Goal: Complete application form: Complete application form

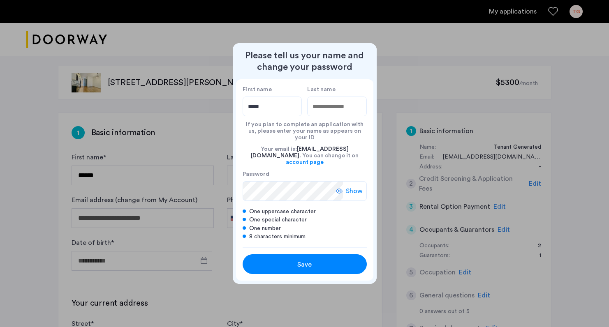
type input "*****"
type input "*********"
click at [326, 260] on div "Save" at bounding box center [304, 265] width 79 height 10
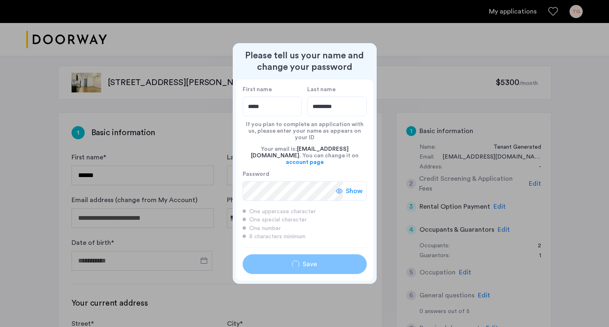
type input "*****"
type input "*********"
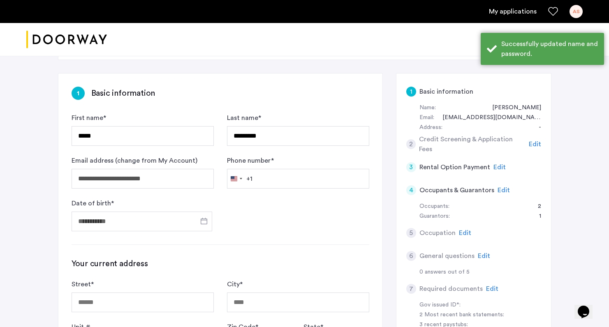
scroll to position [45, 0]
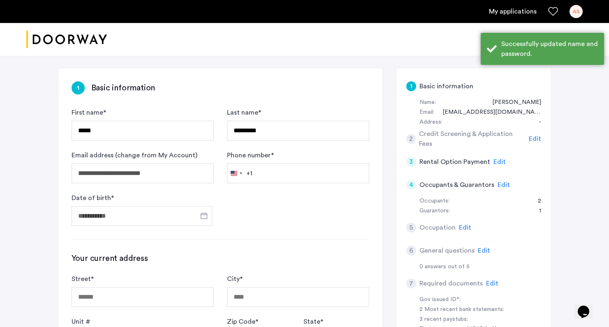
click at [442, 135] on h5 "Credit Screening & Application Fees" at bounding box center [472, 139] width 107 height 20
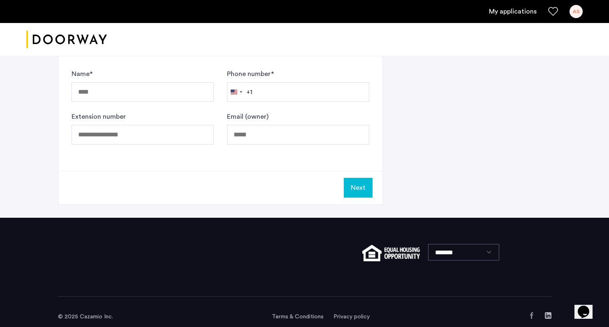
scroll to position [438, 0]
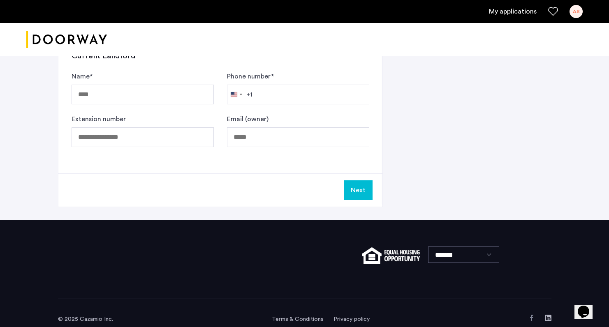
click at [362, 186] on button "Next" at bounding box center [358, 191] width 29 height 20
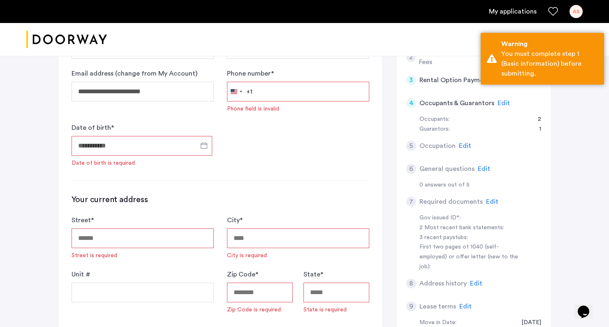
scroll to position [12, 0]
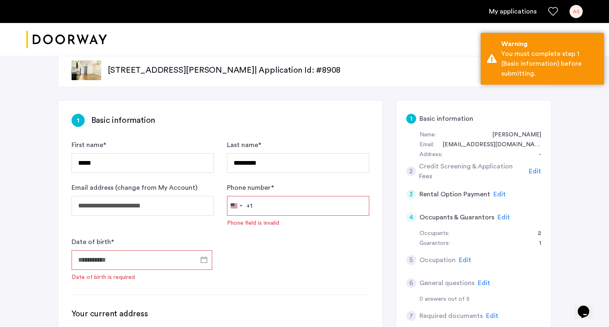
click at [452, 165] on div "2 Credit Screening & Application Fees Edit" at bounding box center [473, 171] width 135 height 23
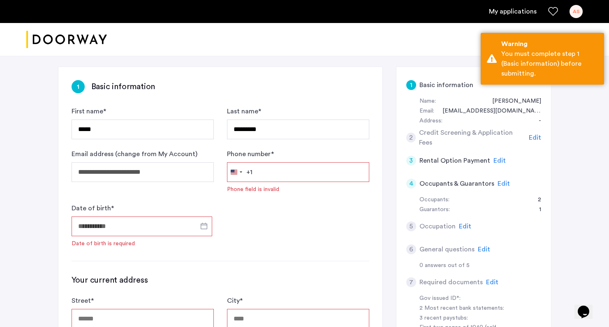
scroll to position [48, 0]
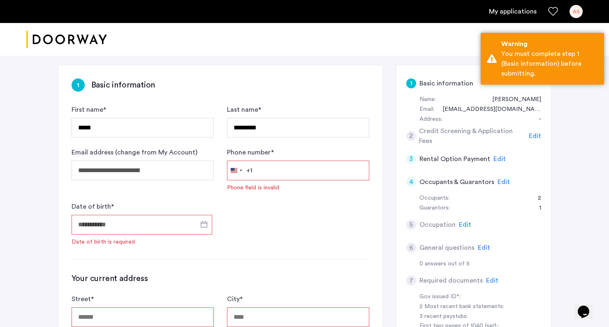
click at [496, 158] on span "Edit" at bounding box center [500, 159] width 12 height 7
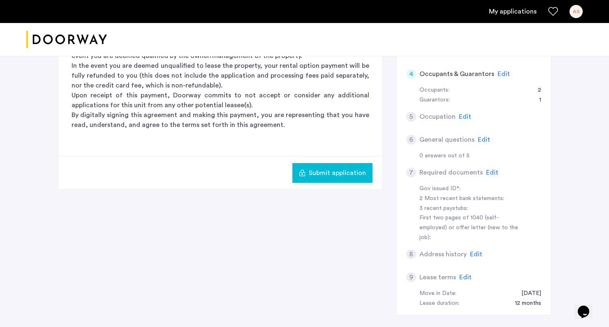
scroll to position [160, 0]
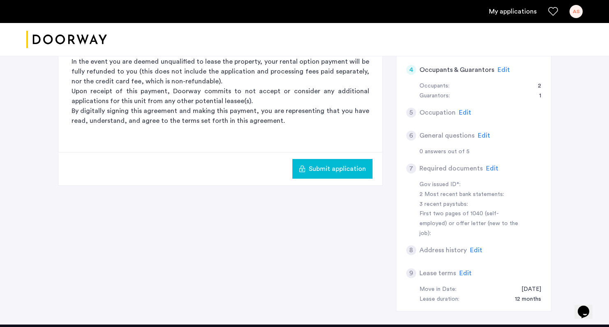
click at [487, 166] on span "Edit" at bounding box center [492, 168] width 12 height 7
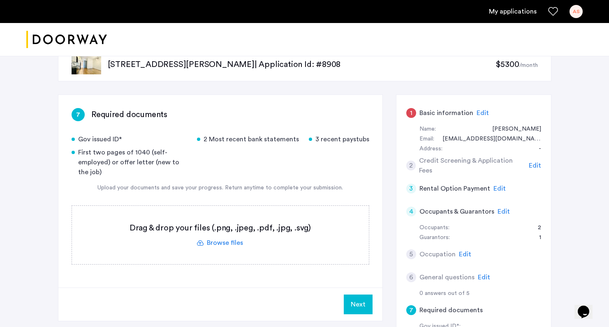
scroll to position [15, 0]
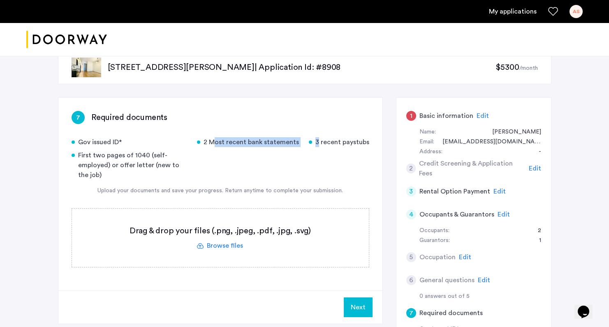
drag, startPoint x: 309, startPoint y: 144, endPoint x: 211, endPoint y: 146, distance: 97.9
click at [211, 146] on div "Gov issued ID* 2 Most recent bank statements 3 recent paystubs First two pages …" at bounding box center [221, 158] width 298 height 43
click at [218, 141] on div "2 Most recent bank statements" at bounding box center [248, 142] width 102 height 10
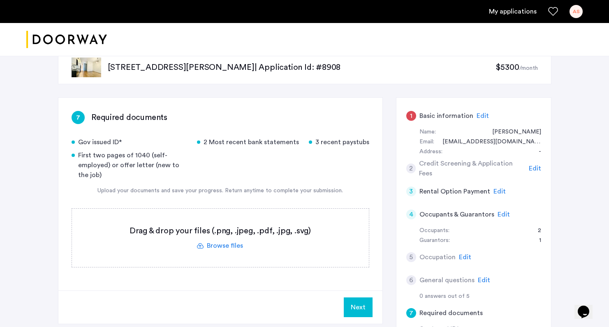
click at [345, 144] on div "3 recent paystubs" at bounding box center [339, 142] width 60 height 10
click at [266, 143] on div "2 Most recent bank statements" at bounding box center [248, 142] width 102 height 10
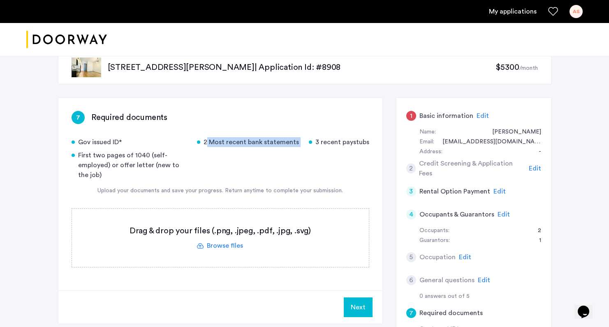
click at [266, 143] on div "2 Most recent bank statements" at bounding box center [248, 142] width 102 height 10
click at [143, 155] on div "First two pages of 1040 (self-employed) or offer letter (new to the job)" at bounding box center [130, 166] width 116 height 30
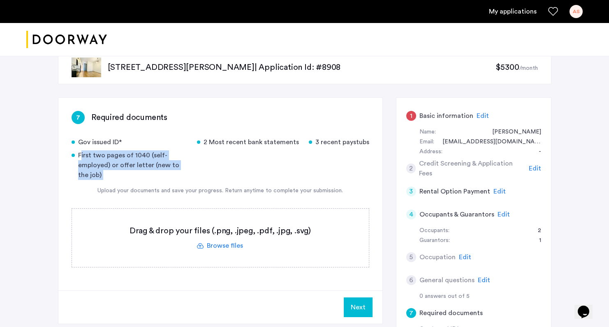
click at [143, 155] on div "First two pages of 1040 (self-employed) or offer letter (new to the job)" at bounding box center [130, 166] width 116 height 30
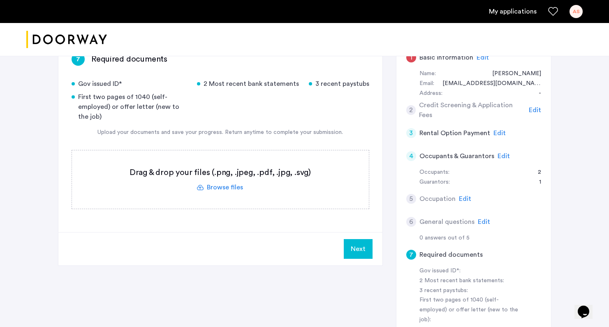
click at [215, 277] on div "7 Required documents Gov issued ID* 2 Most recent bank statements 3 recent pays…" at bounding box center [305, 225] width 494 height 372
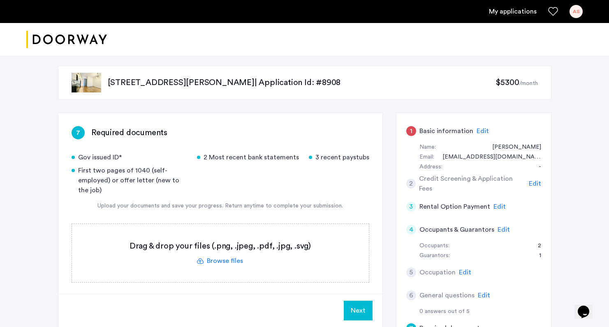
scroll to position [0, 0]
click at [500, 228] on span "Edit" at bounding box center [504, 230] width 12 height 7
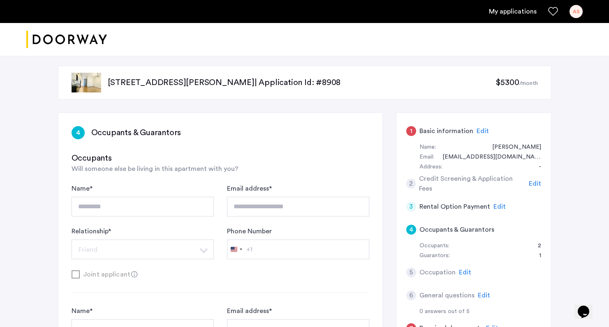
type input "**********"
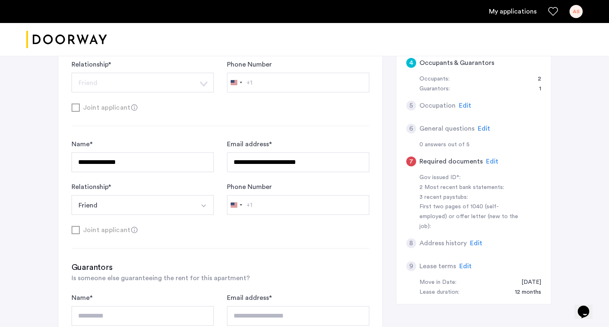
scroll to position [167, 0]
click at [490, 158] on span "Edit" at bounding box center [492, 161] width 12 height 7
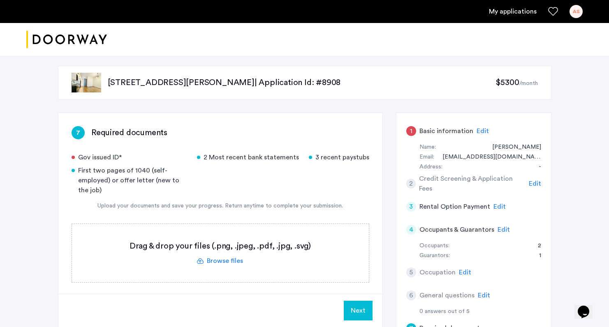
scroll to position [0, 0]
click at [97, 158] on div "Gov issued ID*" at bounding box center [130, 158] width 116 height 10
click at [186, 162] on div "Gov issued ID*" at bounding box center [130, 158] width 116 height 10
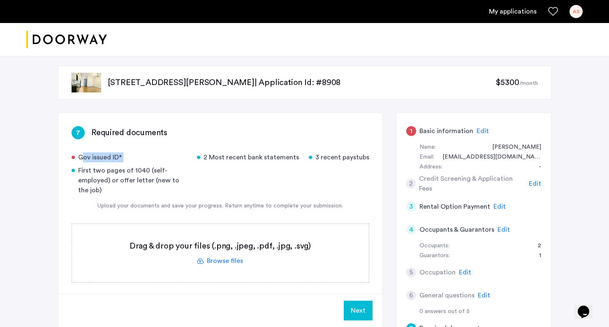
click at [186, 162] on div "Gov issued ID*" at bounding box center [130, 158] width 116 height 10
click at [204, 162] on div "2 Most recent bank statements" at bounding box center [248, 158] width 102 height 10
click at [211, 153] on div "2 Most recent bank statements" at bounding box center [248, 158] width 102 height 10
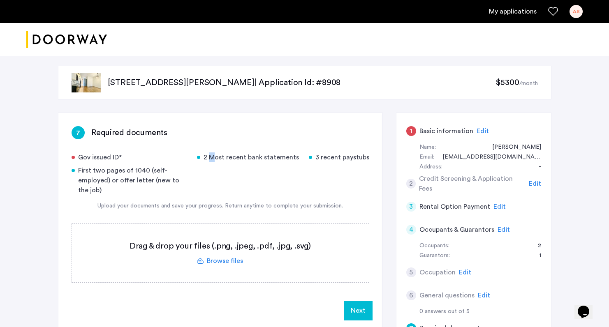
click at [211, 153] on div "2 Most recent bank statements" at bounding box center [248, 158] width 102 height 10
click at [193, 153] on div "Gov issued ID* 2 Most recent bank statements 3 recent paystubs First two pages …" at bounding box center [221, 174] width 298 height 43
drag, startPoint x: 193, startPoint y: 153, endPoint x: 225, endPoint y: 166, distance: 34.3
click at [225, 165] on div "Gov issued ID* 2 Most recent bank statements 3 recent paystubs First two pages …" at bounding box center [221, 174] width 298 height 43
click at [229, 174] on div "Gov issued ID* 2 Most recent bank statements 3 recent paystubs First two pages …" at bounding box center [221, 174] width 298 height 43
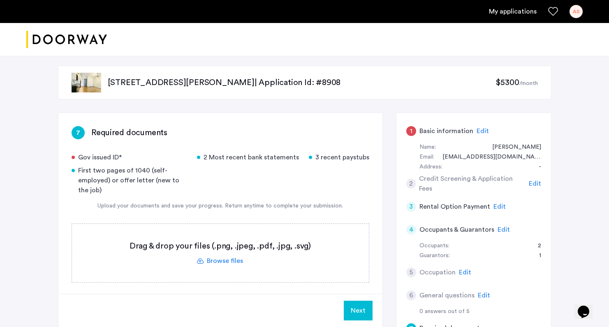
click at [534, 183] on span "Edit" at bounding box center [535, 184] width 12 height 7
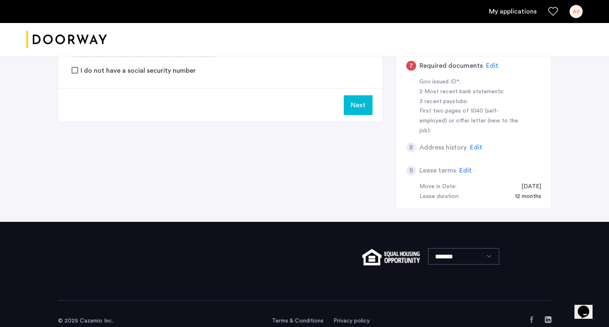
scroll to position [262, 0]
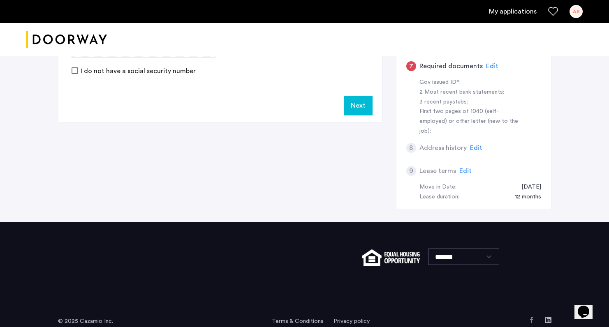
click at [464, 168] on span "Edit" at bounding box center [465, 171] width 12 height 7
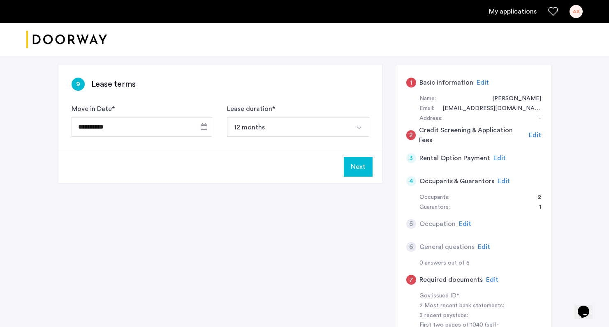
scroll to position [46, 0]
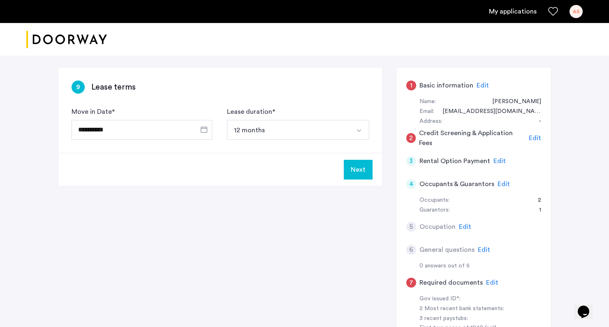
click at [347, 171] on button "Next" at bounding box center [358, 170] width 29 height 20
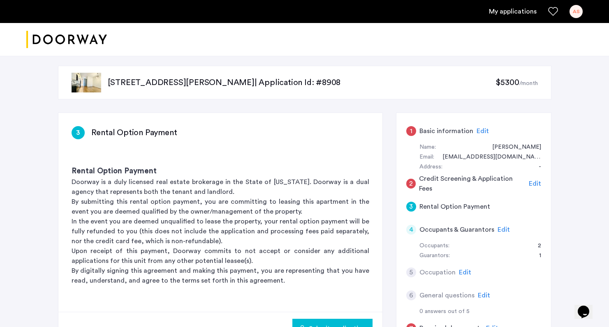
scroll to position [0, 0]
click at [84, 86] on img at bounding box center [87, 83] width 30 height 20
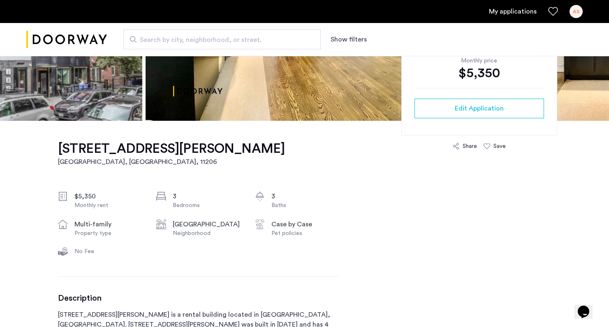
scroll to position [370, 0]
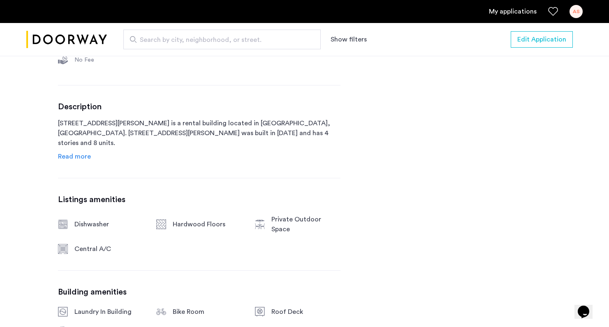
click at [71, 160] on span "Read more" at bounding box center [74, 156] width 33 height 7
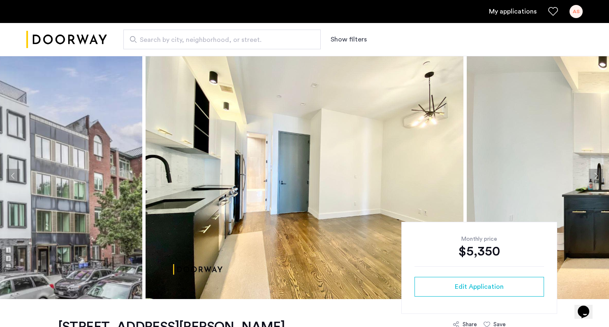
scroll to position [0, 0]
click at [593, 178] on button "Next apartment" at bounding box center [596, 176] width 14 height 14
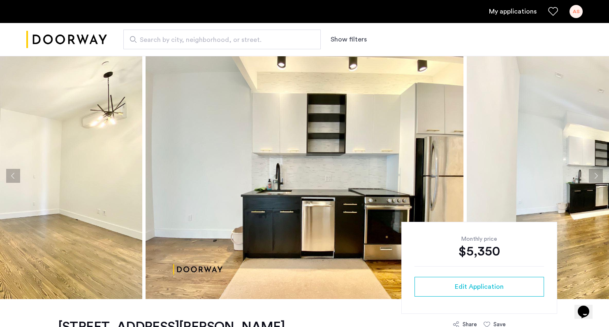
click at [593, 178] on button "Next apartment" at bounding box center [596, 176] width 14 height 14
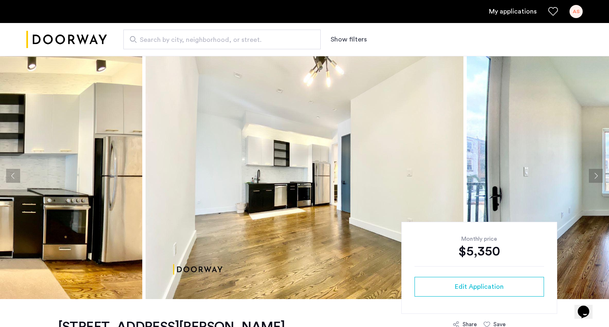
click at [593, 178] on button "Next apartment" at bounding box center [596, 176] width 14 height 14
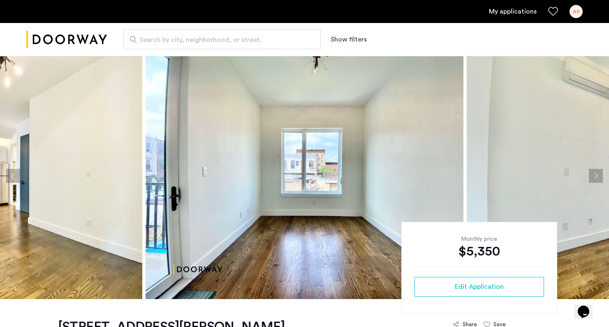
click at [593, 178] on button "Next apartment" at bounding box center [596, 176] width 14 height 14
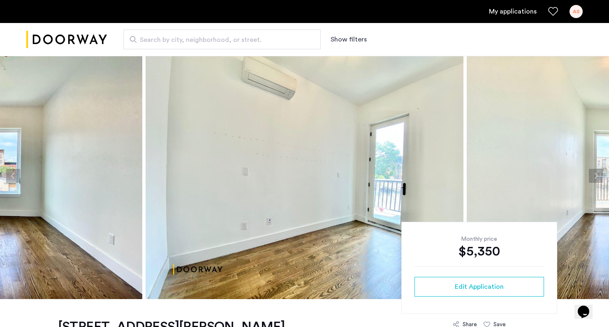
click at [593, 178] on button "Next apartment" at bounding box center [596, 176] width 14 height 14
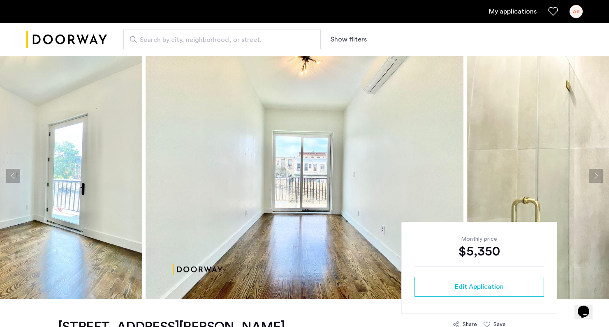
click at [593, 178] on button "Next apartment" at bounding box center [596, 176] width 14 height 14
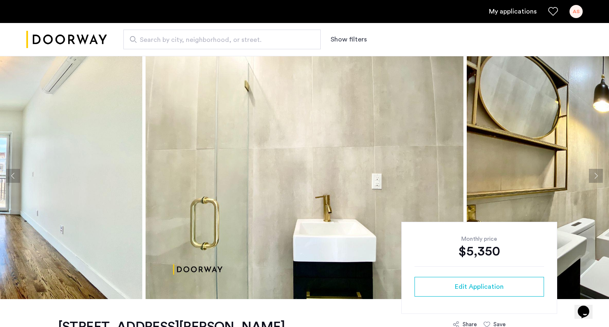
click at [593, 177] on button "Next apartment" at bounding box center [596, 176] width 14 height 14
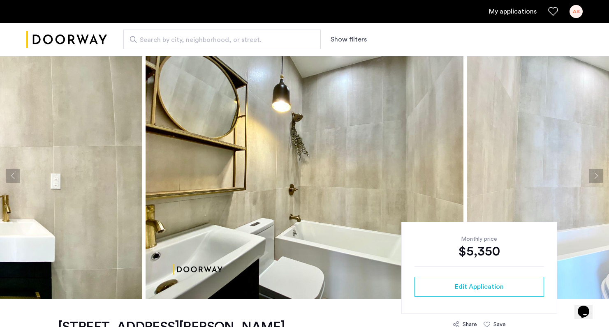
click at [593, 177] on button "Next apartment" at bounding box center [596, 176] width 14 height 14
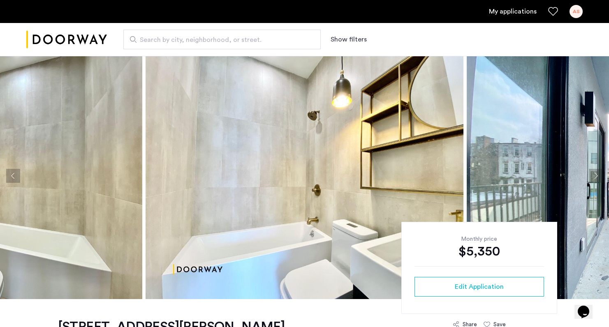
click at [593, 177] on button "Next apartment" at bounding box center [596, 176] width 14 height 14
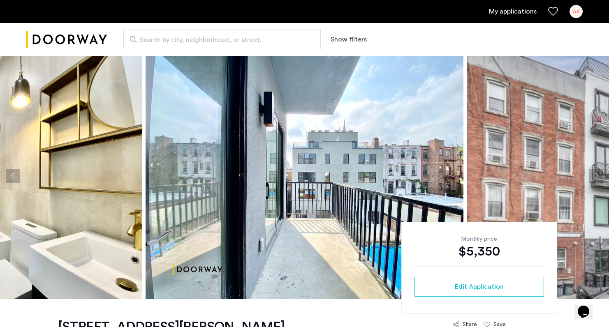
click at [593, 177] on button "Next apartment" at bounding box center [596, 176] width 14 height 14
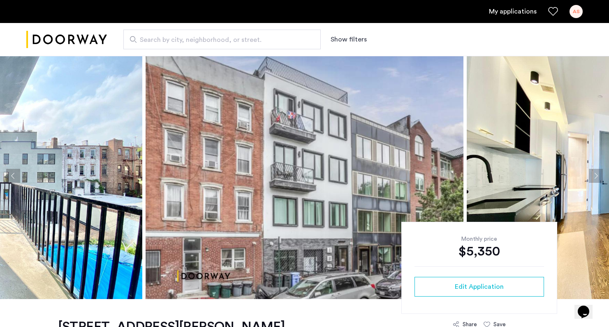
click at [593, 177] on button "Next apartment" at bounding box center [596, 176] width 14 height 14
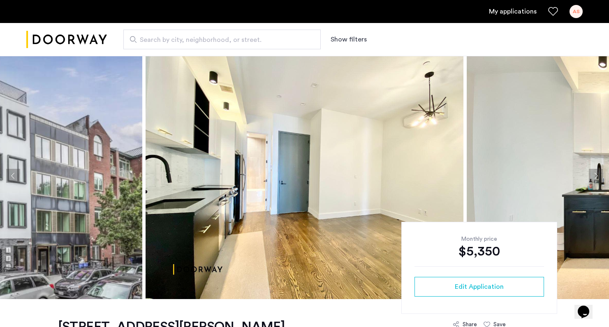
click at [593, 177] on button "Next apartment" at bounding box center [596, 176] width 14 height 14
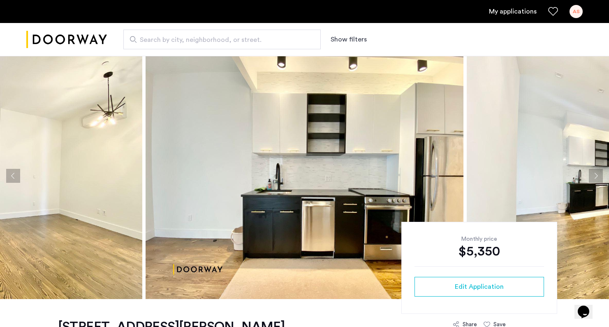
click at [593, 177] on button "Next apartment" at bounding box center [596, 176] width 14 height 14
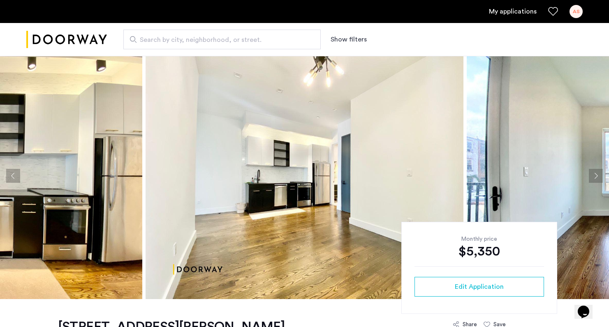
click at [593, 177] on button "Next apartment" at bounding box center [596, 176] width 14 height 14
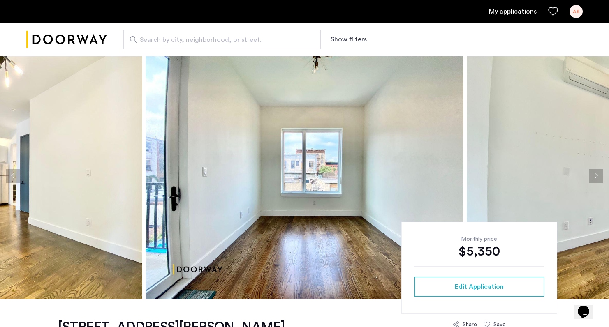
click at [593, 177] on button "Next apartment" at bounding box center [596, 176] width 14 height 14
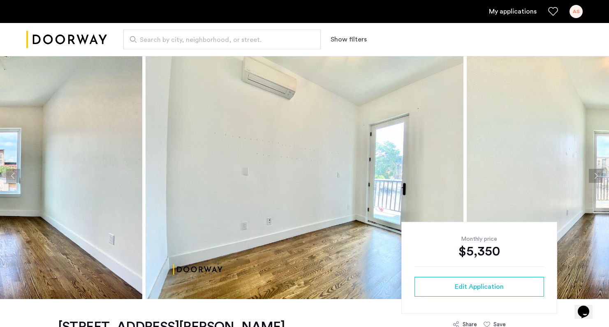
click at [593, 177] on button "Next apartment" at bounding box center [596, 176] width 14 height 14
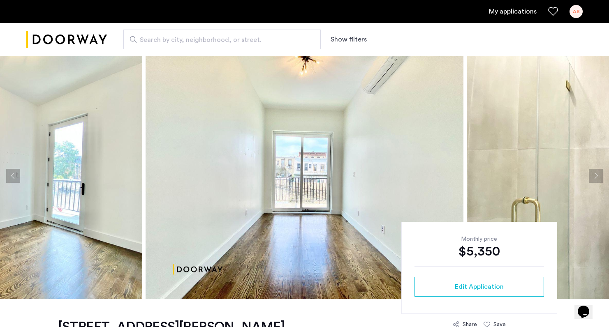
click at [593, 177] on button "Next apartment" at bounding box center [596, 176] width 14 height 14
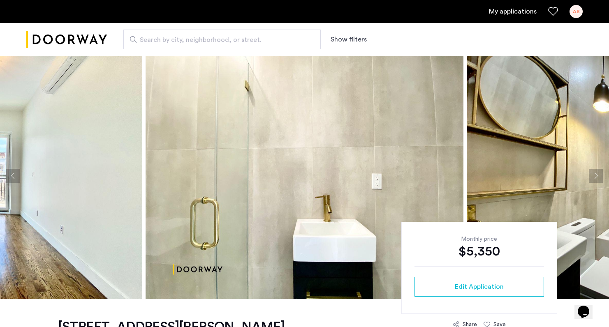
click at [593, 177] on button "Next apartment" at bounding box center [596, 176] width 14 height 14
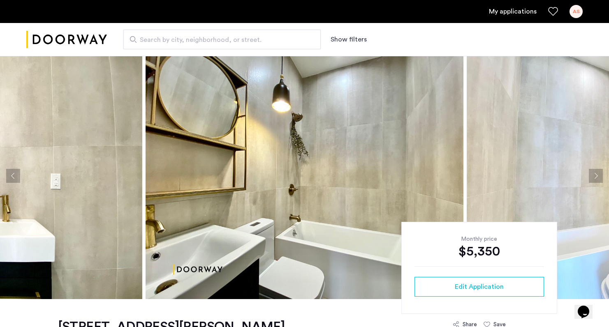
click at [593, 177] on button "Next apartment" at bounding box center [596, 176] width 14 height 14
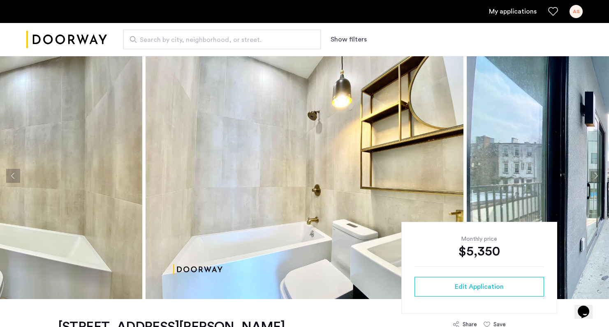
click at [593, 178] on button "Next apartment" at bounding box center [596, 176] width 14 height 14
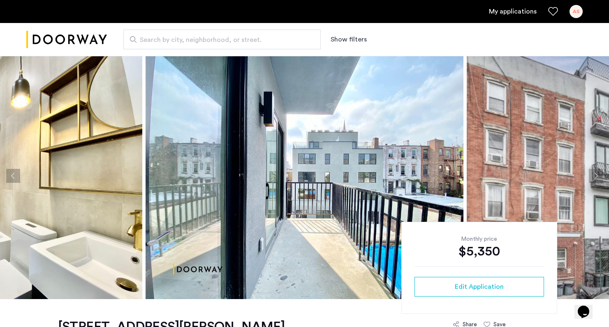
click at [593, 178] on button "Next apartment" at bounding box center [596, 176] width 14 height 14
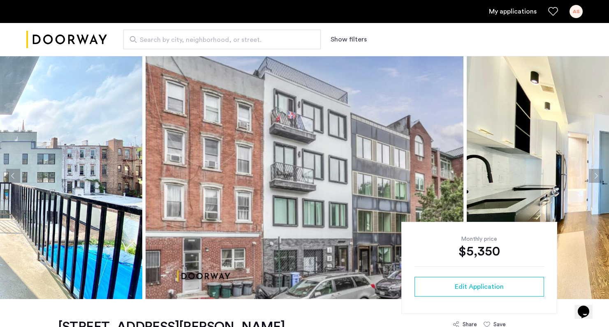
click at [593, 178] on button "Next apartment" at bounding box center [596, 176] width 14 height 14
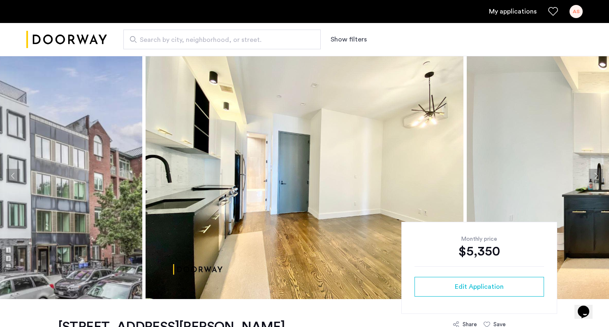
click at [593, 178] on button "Next apartment" at bounding box center [596, 176] width 14 height 14
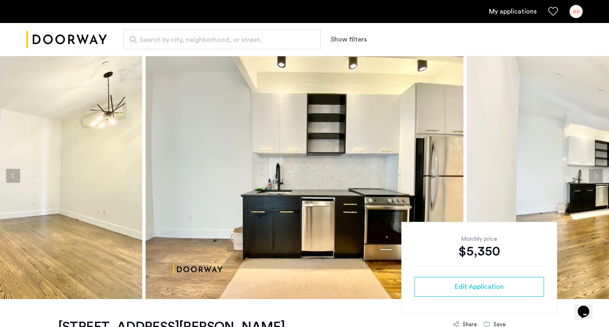
click at [593, 178] on button "Next apartment" at bounding box center [596, 176] width 14 height 14
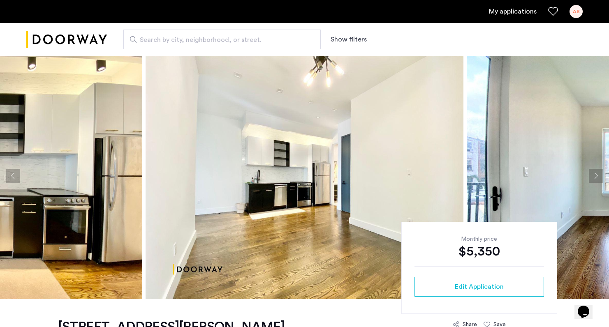
click at [593, 178] on button "Next apartment" at bounding box center [596, 176] width 14 height 14
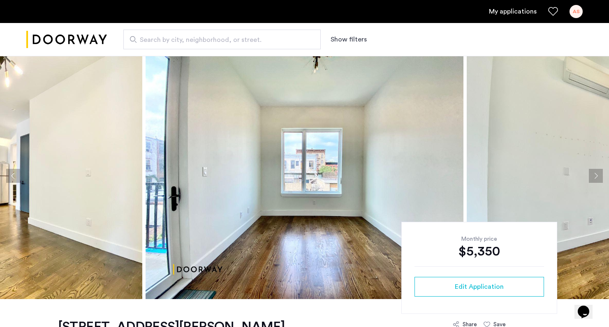
click at [593, 178] on button "Next apartment" at bounding box center [596, 176] width 14 height 14
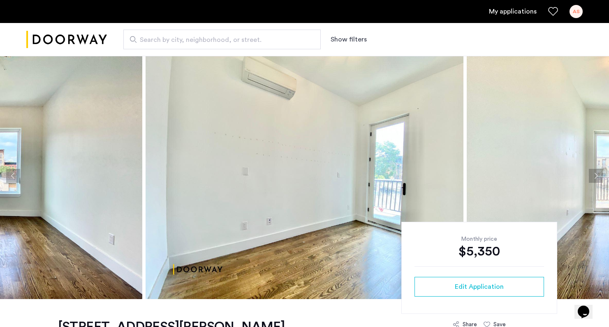
click at [592, 178] on button "Next apartment" at bounding box center [596, 176] width 14 height 14
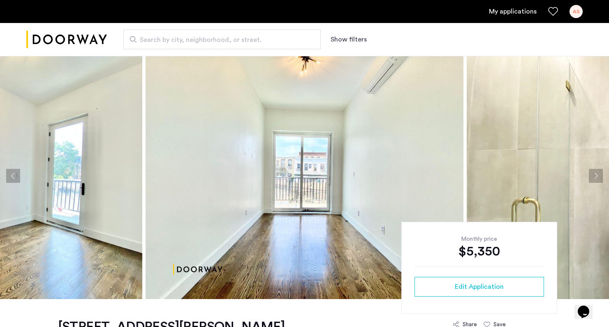
click at [592, 178] on button "Next apartment" at bounding box center [596, 176] width 14 height 14
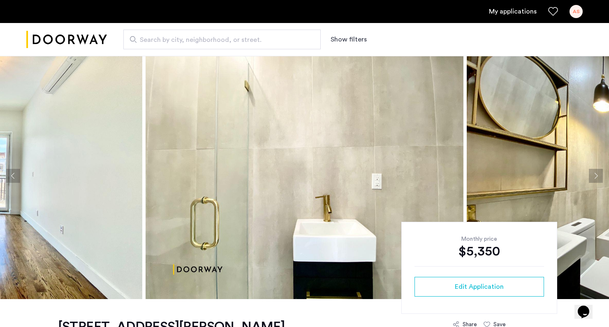
click at [592, 178] on button "Next apartment" at bounding box center [596, 176] width 14 height 14
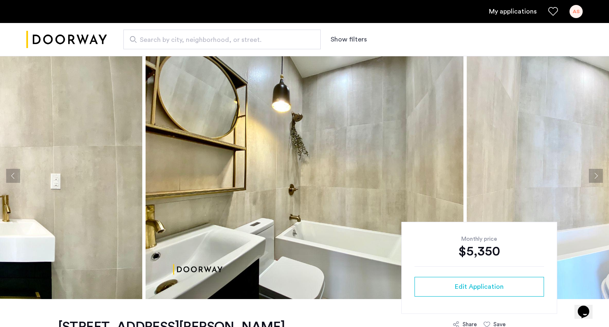
click at [592, 178] on button "Next apartment" at bounding box center [596, 176] width 14 height 14
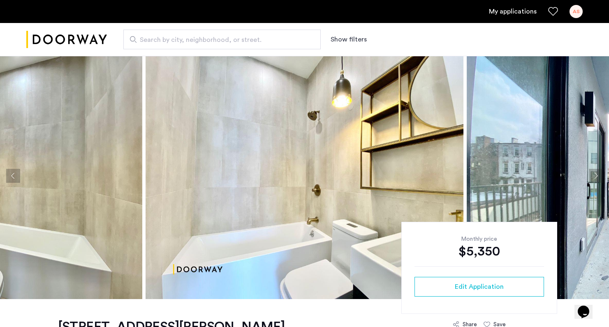
click at [592, 178] on button "Next apartment" at bounding box center [596, 176] width 14 height 14
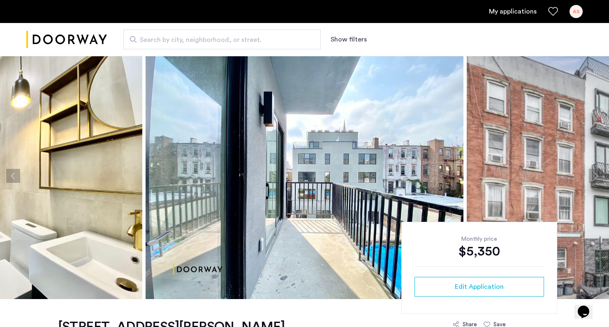
click at [592, 178] on button "Next apartment" at bounding box center [596, 176] width 14 height 14
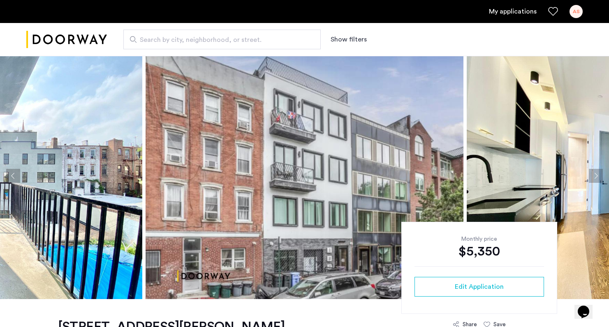
click at [592, 178] on button "Next apartment" at bounding box center [596, 176] width 14 height 14
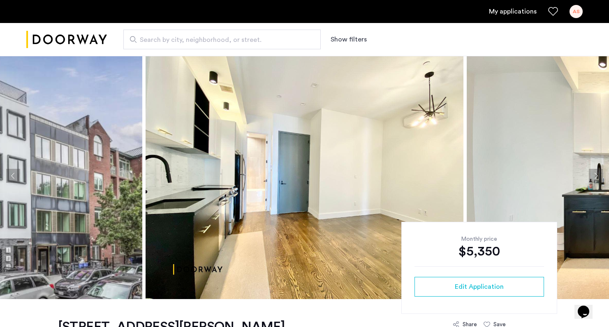
click at [591, 175] on button "Next apartment" at bounding box center [596, 176] width 14 height 14
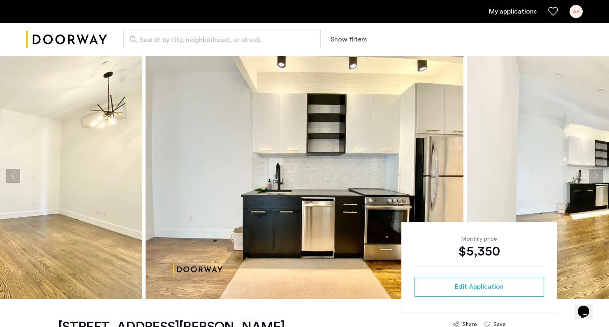
click at [591, 175] on button "Next apartment" at bounding box center [596, 176] width 14 height 14
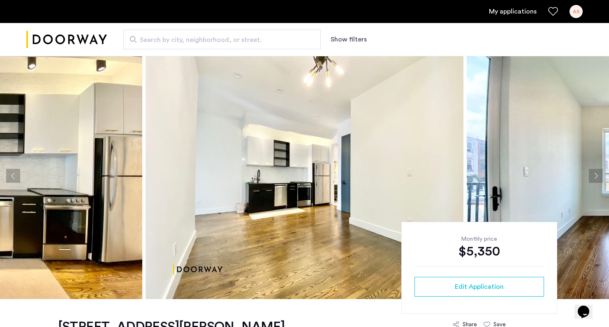
click at [595, 174] on button "Next apartment" at bounding box center [596, 176] width 14 height 14
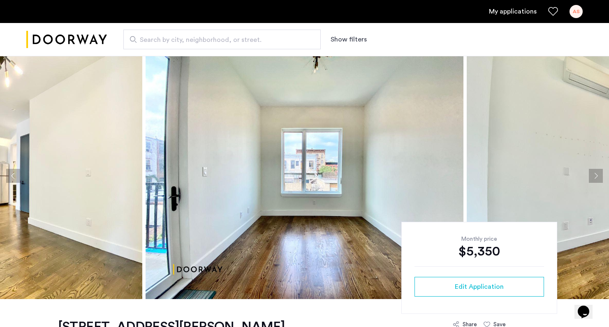
click at [595, 174] on button "Next apartment" at bounding box center [596, 176] width 14 height 14
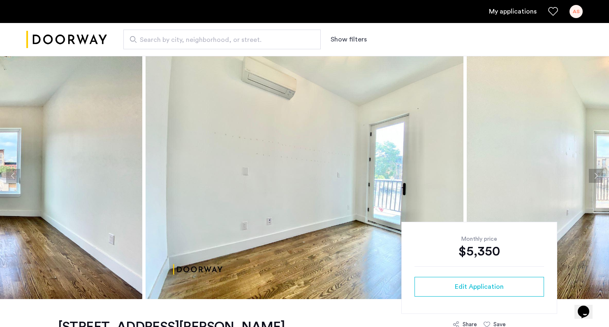
click at [595, 174] on button "Next apartment" at bounding box center [596, 176] width 14 height 14
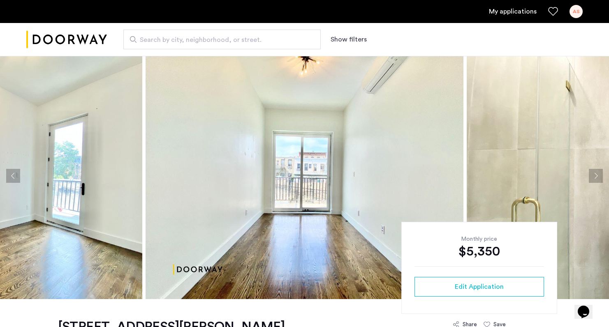
click at [595, 174] on button "Next apartment" at bounding box center [596, 176] width 14 height 14
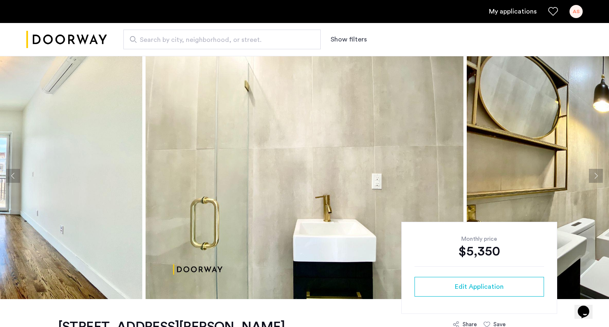
click at [18, 175] on button "Previous apartment" at bounding box center [13, 176] width 14 height 14
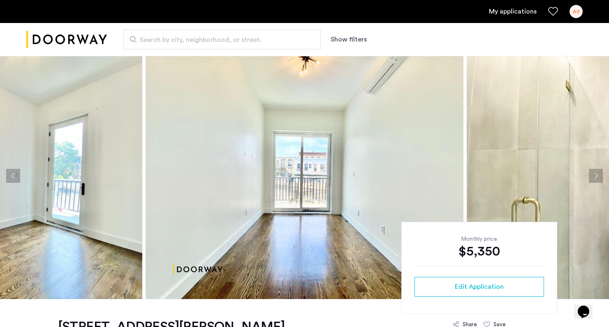
click at [18, 175] on button "Previous apartment" at bounding box center [13, 176] width 14 height 14
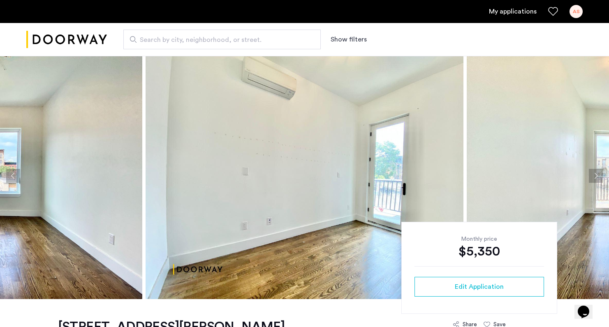
click at [18, 175] on button "Previous apartment" at bounding box center [13, 176] width 14 height 14
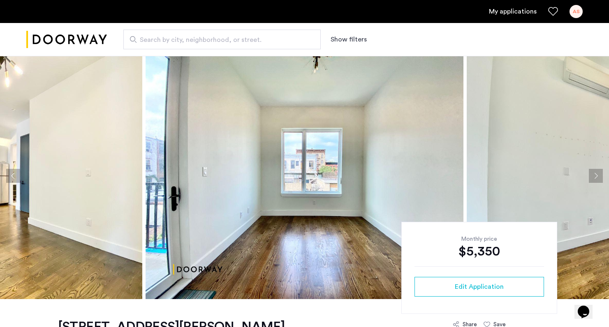
click at [18, 175] on button "Previous apartment" at bounding box center [13, 176] width 14 height 14
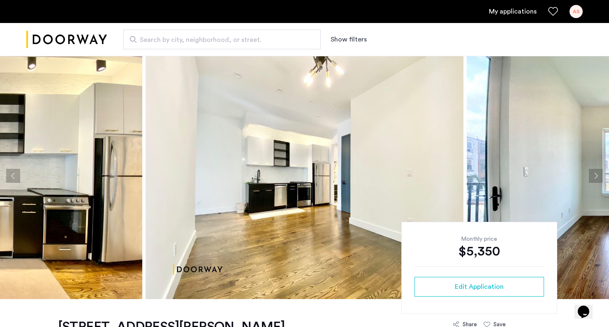
click at [18, 175] on button "Previous apartment" at bounding box center [13, 176] width 14 height 14
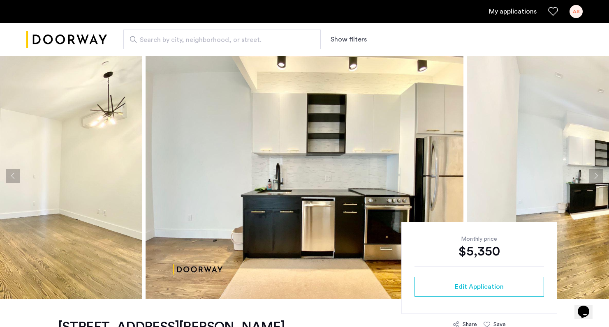
click at [19, 175] on button "Previous apartment" at bounding box center [13, 176] width 14 height 14
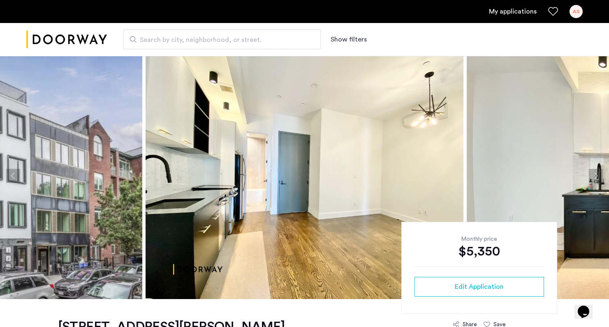
click at [19, 175] on button "Previous apartment" at bounding box center [13, 176] width 14 height 14
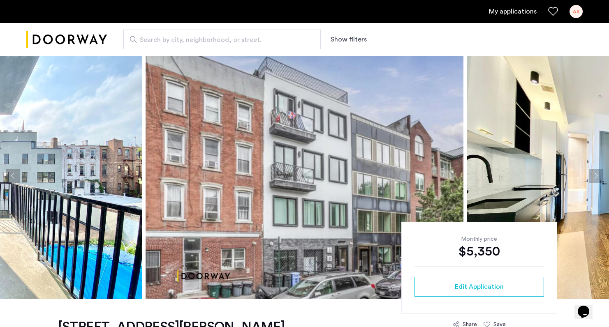
click at [19, 175] on button "Previous apartment" at bounding box center [13, 176] width 14 height 14
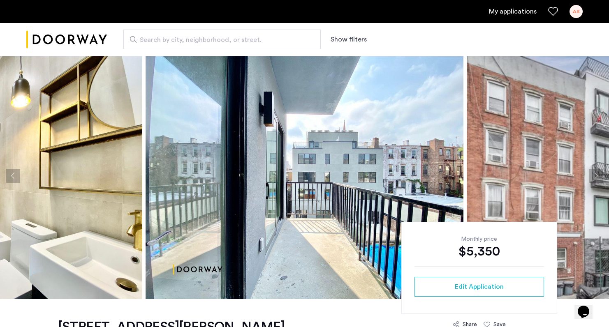
click at [19, 175] on button "Previous apartment" at bounding box center [13, 176] width 14 height 14
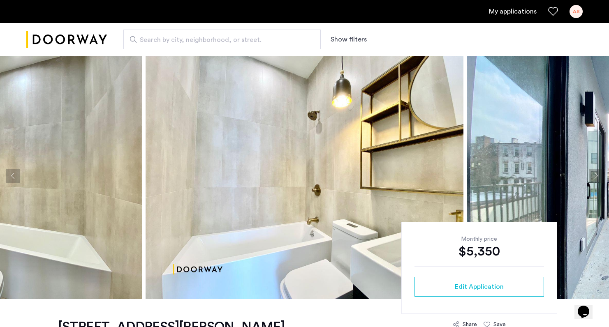
click at [19, 175] on button "Previous apartment" at bounding box center [13, 176] width 14 height 14
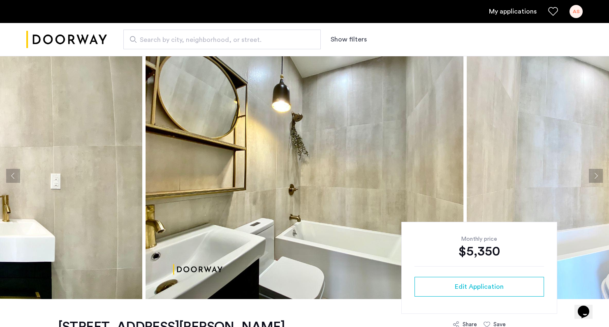
click at [19, 175] on button "Previous apartment" at bounding box center [13, 176] width 14 height 14
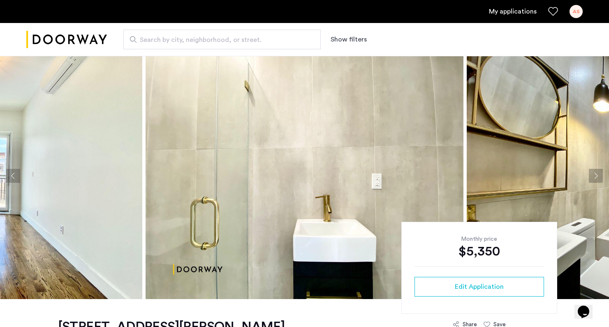
click at [19, 175] on button "Previous apartment" at bounding box center [13, 176] width 14 height 14
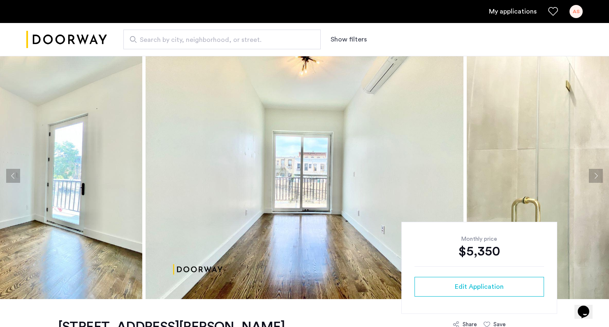
click at [19, 175] on button "Previous apartment" at bounding box center [13, 176] width 14 height 14
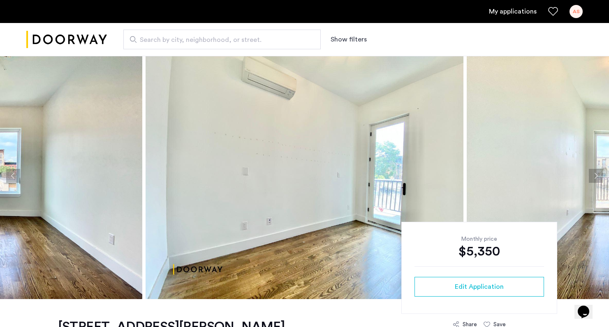
click at [19, 175] on button "Previous apartment" at bounding box center [13, 176] width 14 height 14
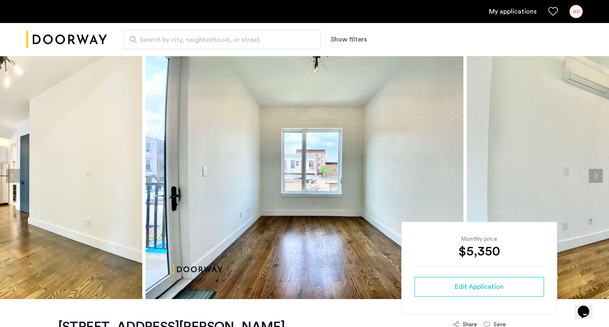
click at [19, 175] on button "Previous apartment" at bounding box center [13, 176] width 14 height 14
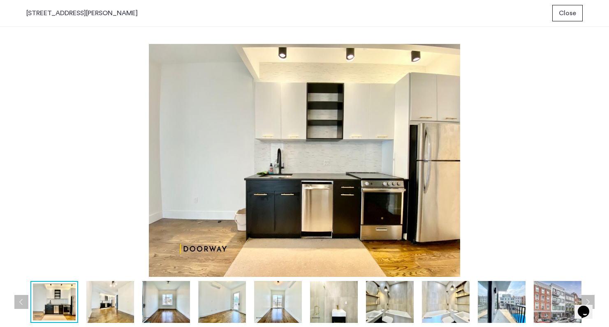
click at [18, 183] on div "prev next prev next" at bounding box center [304, 177] width 609 height 301
click at [112, 299] on img at bounding box center [110, 302] width 48 height 42
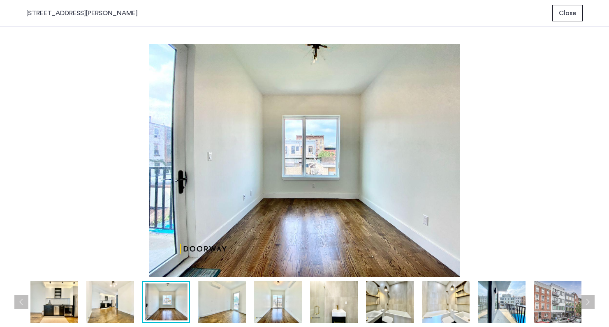
click at [197, 299] on div at bounding box center [278, 302] width 617 height 42
click at [182, 299] on img at bounding box center [166, 302] width 43 height 37
click at [226, 300] on img at bounding box center [222, 302] width 48 height 42
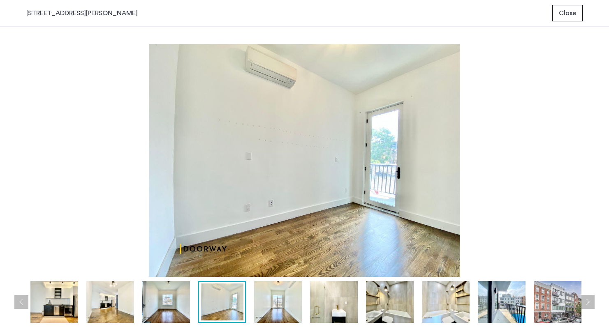
click at [270, 300] on img at bounding box center [278, 302] width 48 height 42
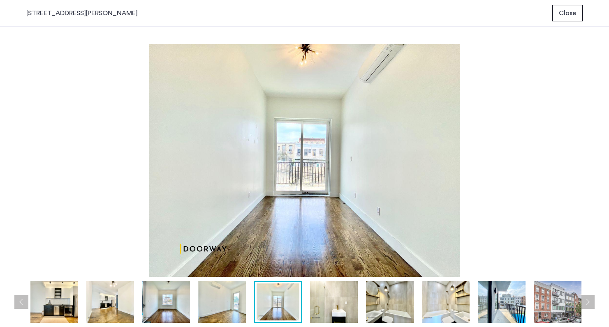
click at [336, 298] on img at bounding box center [334, 302] width 48 height 42
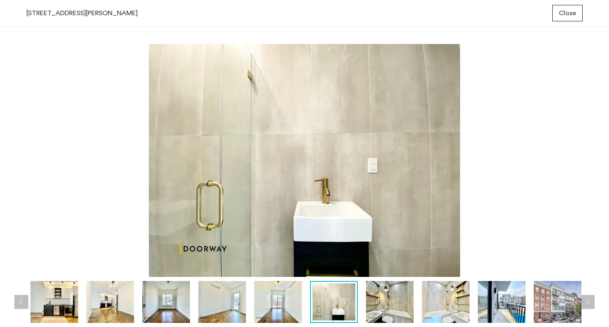
click at [385, 299] on img at bounding box center [390, 302] width 48 height 42
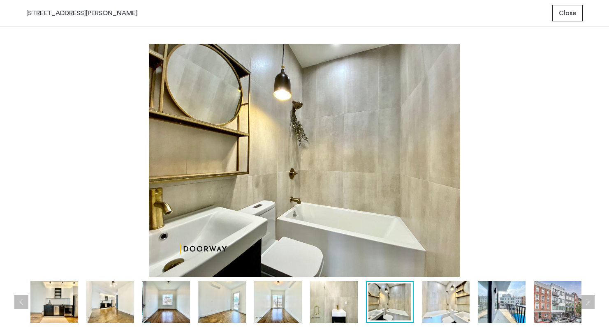
click at [439, 305] on img at bounding box center [446, 302] width 48 height 42
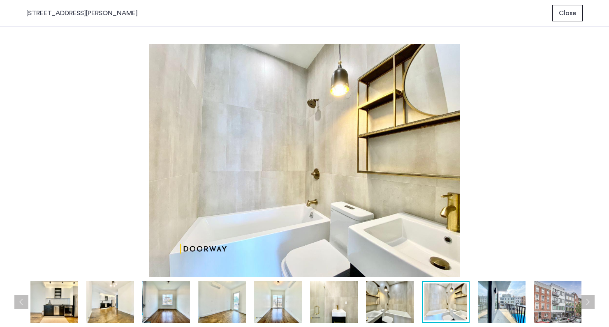
click at [503, 300] on img at bounding box center [502, 302] width 48 height 42
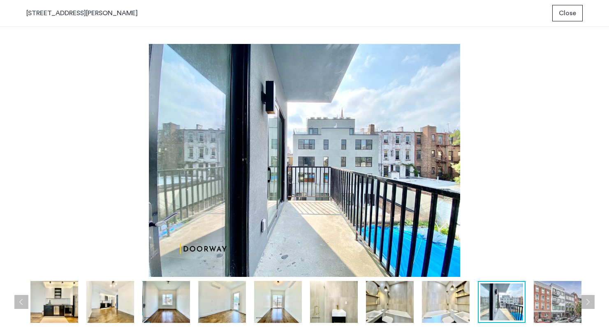
click at [588, 296] on button "Next apartment" at bounding box center [588, 302] width 14 height 14
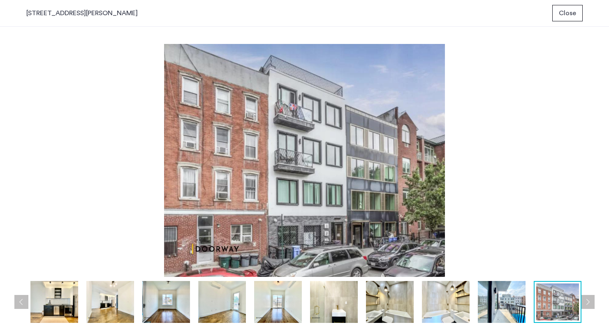
click at [563, 296] on img at bounding box center [557, 302] width 43 height 37
click at [554, 249] on img at bounding box center [304, 160] width 556 height 233
drag, startPoint x: 547, startPoint y: 20, endPoint x: 566, endPoint y: 18, distance: 19.5
click at [547, 20] on div "[STREET_ADDRESS][PERSON_NAME] Close" at bounding box center [304, 13] width 609 height 27
